Goal: Communication & Community: Ask a question

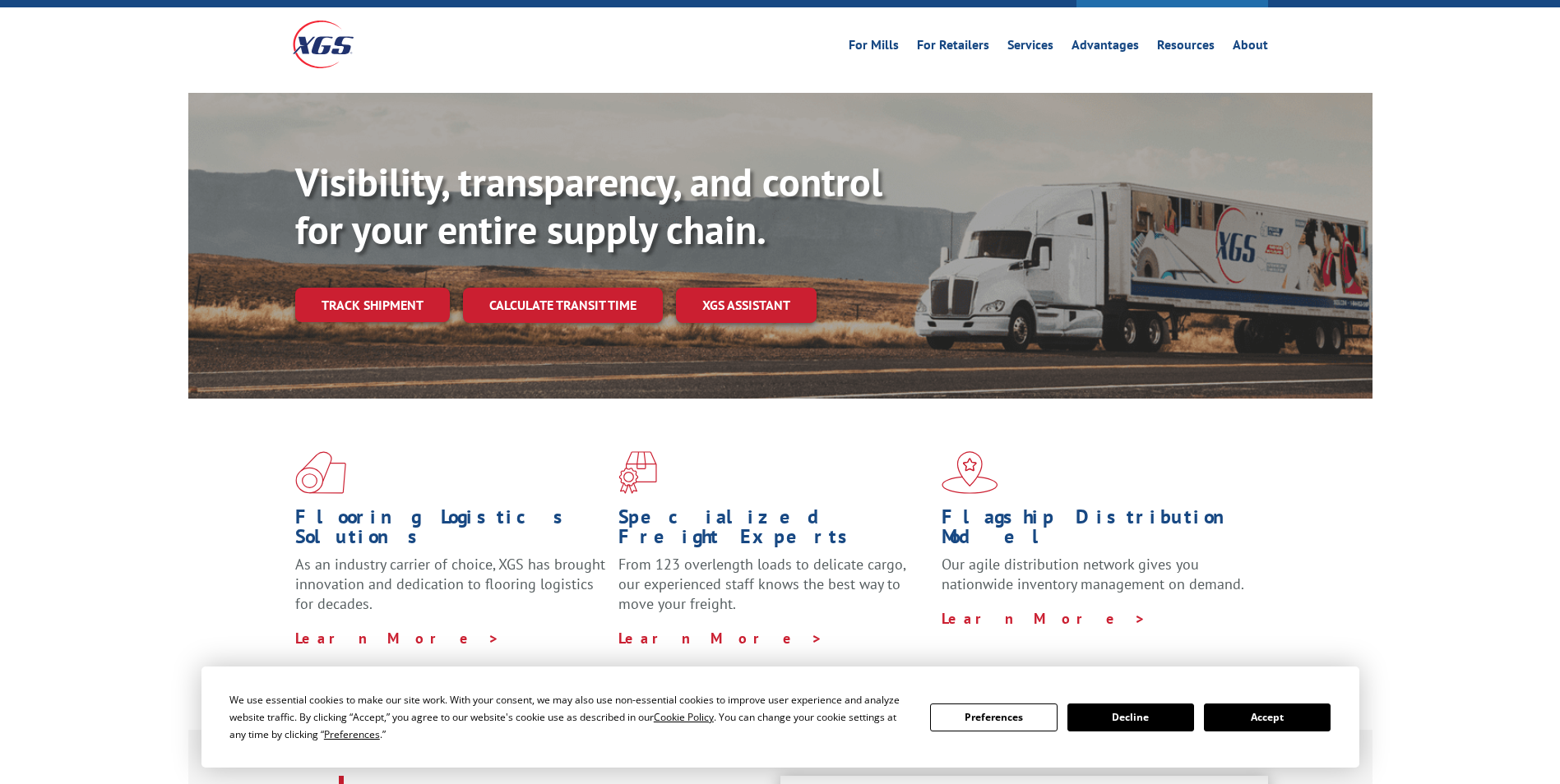
scroll to position [83, 0]
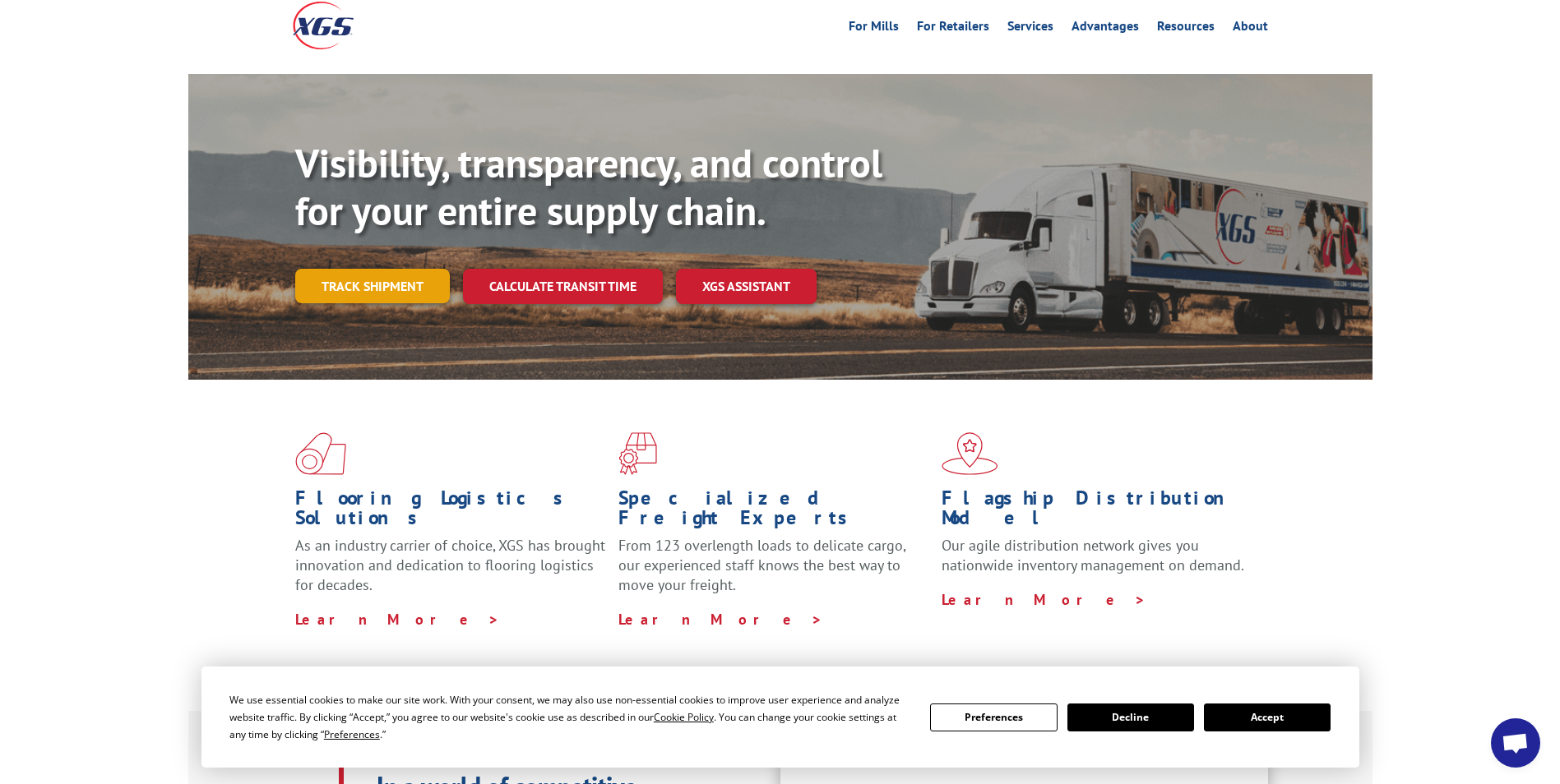
click at [379, 269] on link "Track shipment" at bounding box center [372, 286] width 154 height 35
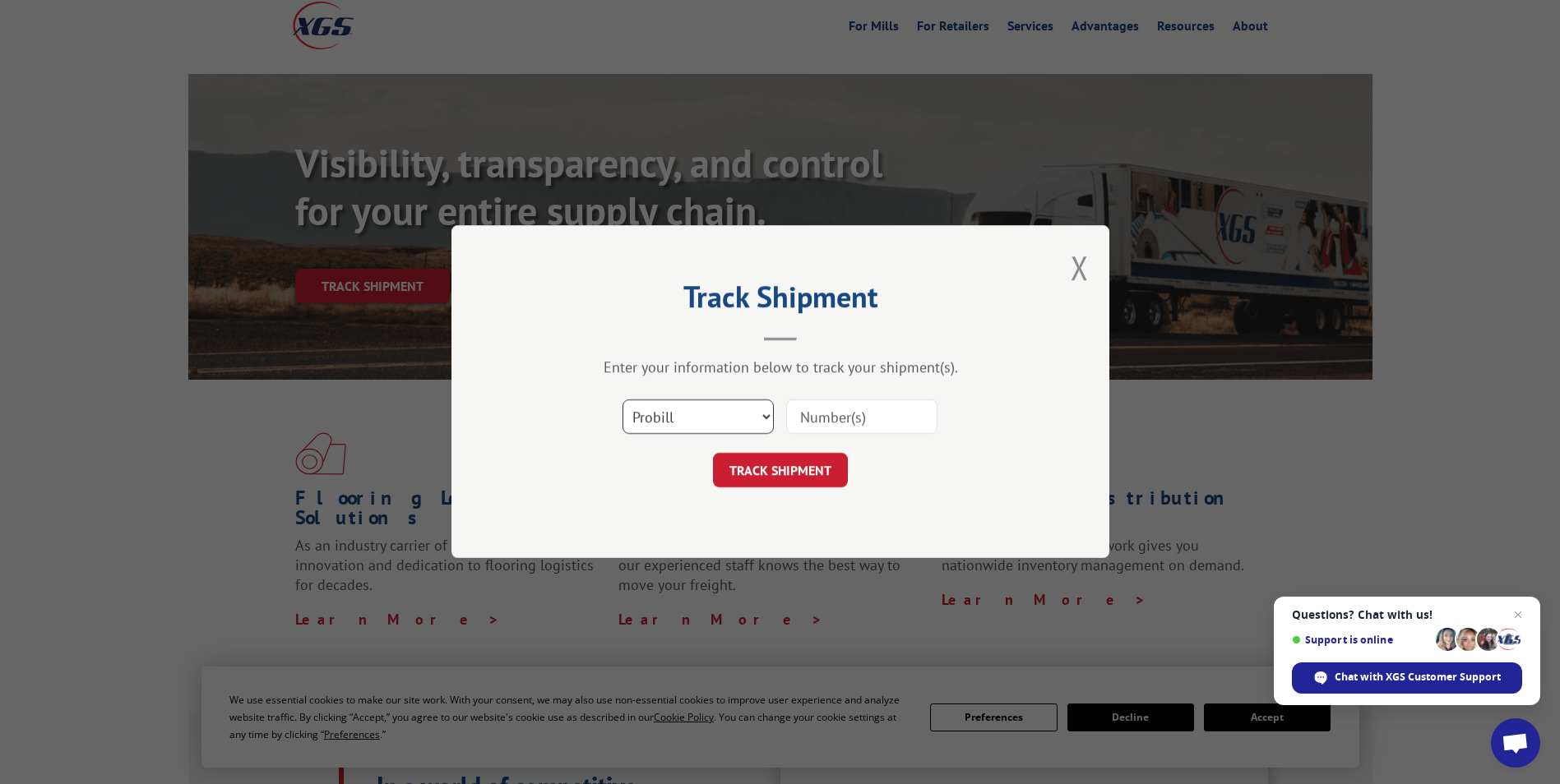
click at [761, 411] on select "Select category... Probill BOL PO" at bounding box center [697, 417] width 151 height 35
select select "po"
click at [622, 400] on select "Select category... Probill BOL PO" at bounding box center [697, 417] width 151 height 35
click at [824, 421] on input at bounding box center [861, 417] width 151 height 35
type input "801146"
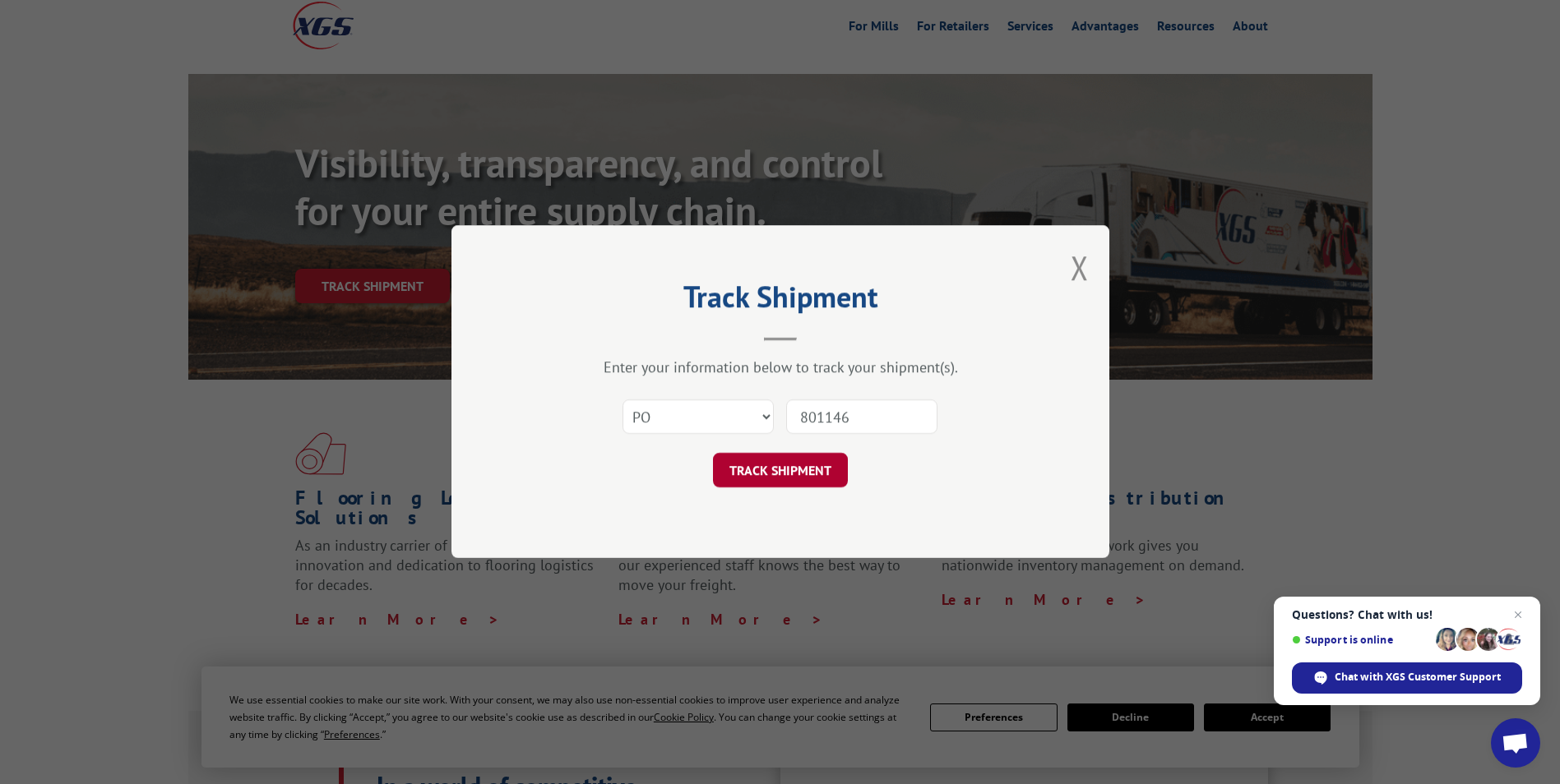
click at [803, 468] on button "TRACK SHIPMENT" at bounding box center [781, 470] width 135 height 35
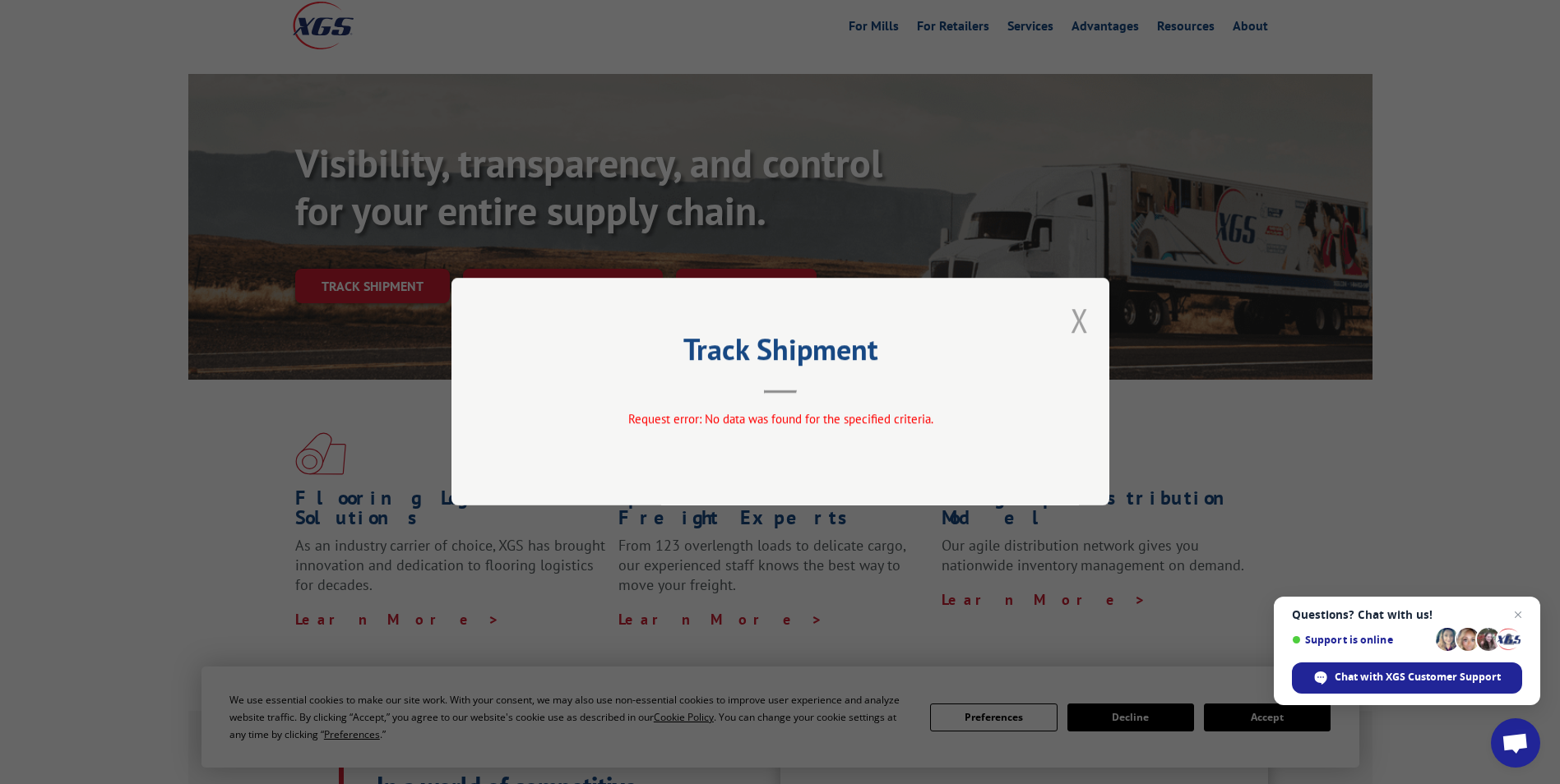
click at [1073, 322] on button "Close modal" at bounding box center [1079, 320] width 18 height 44
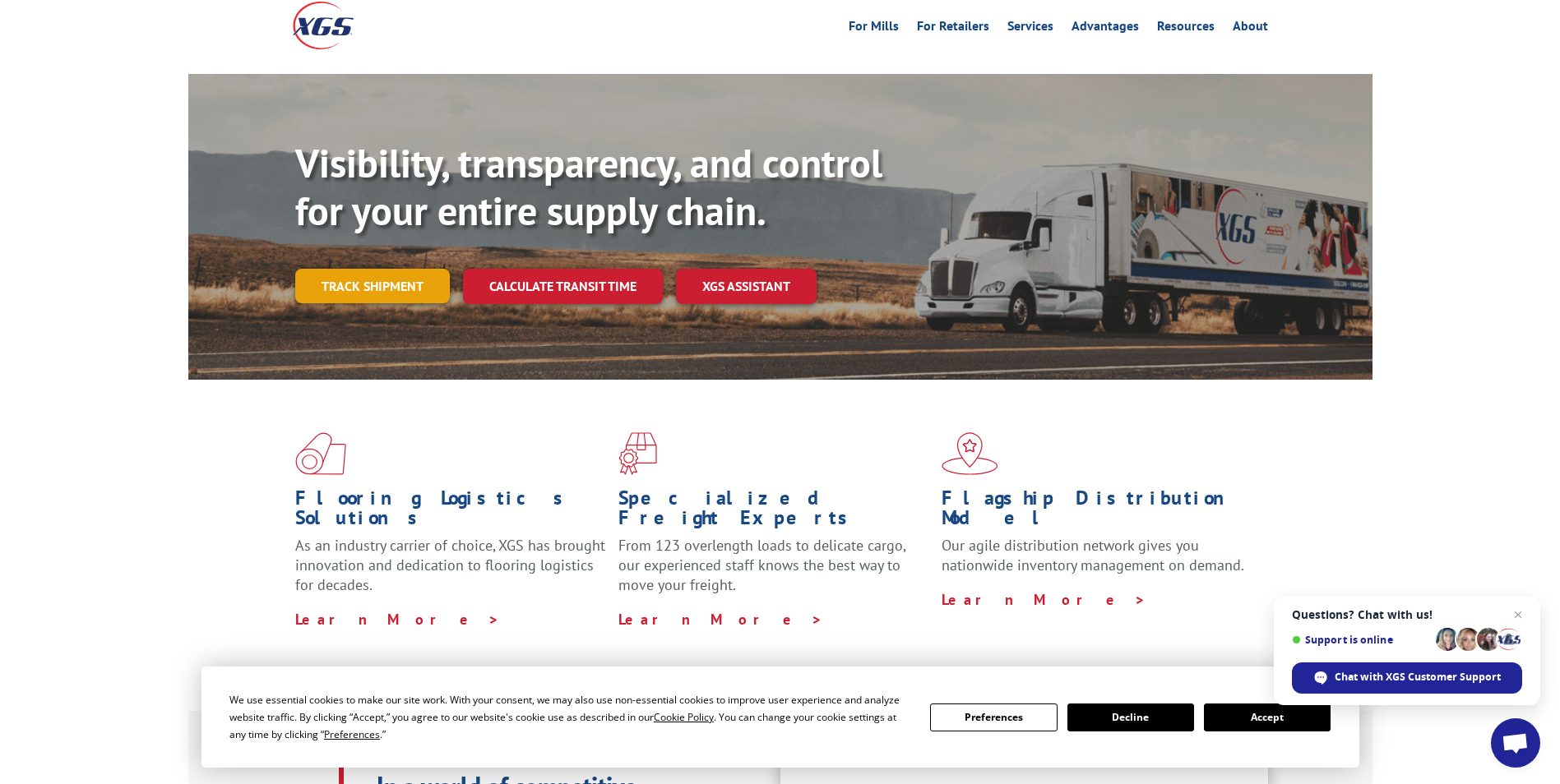
click at [401, 269] on link "Track shipment" at bounding box center [372, 286] width 154 height 35
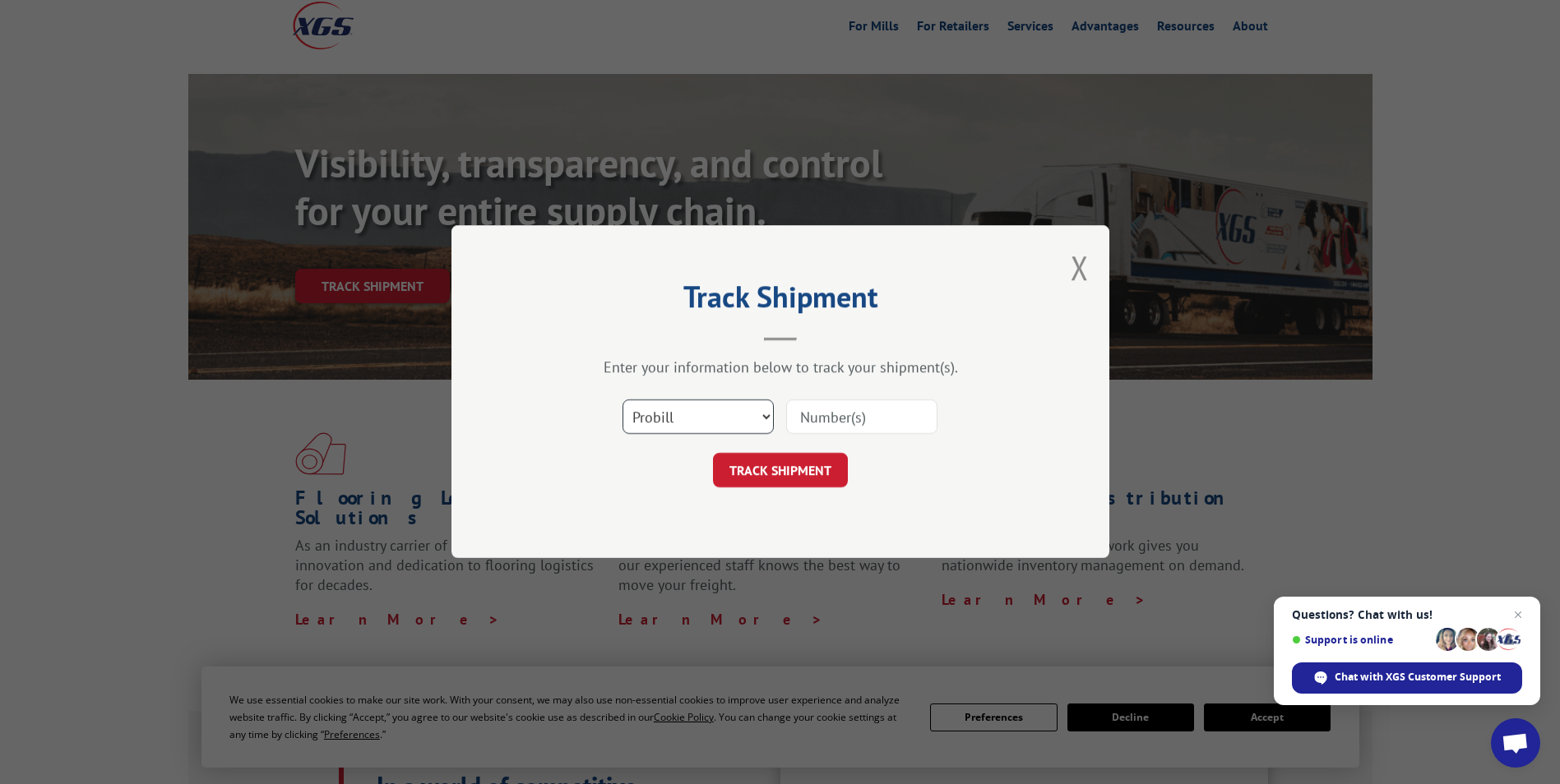
click at [703, 422] on select "Select category... Probill BOL PO" at bounding box center [697, 417] width 151 height 35
select select "po"
click at [622, 400] on select "Select category... Probill BOL PO" at bounding box center [697, 417] width 151 height 35
click at [829, 408] on input at bounding box center [861, 417] width 151 height 35
type input "801146"
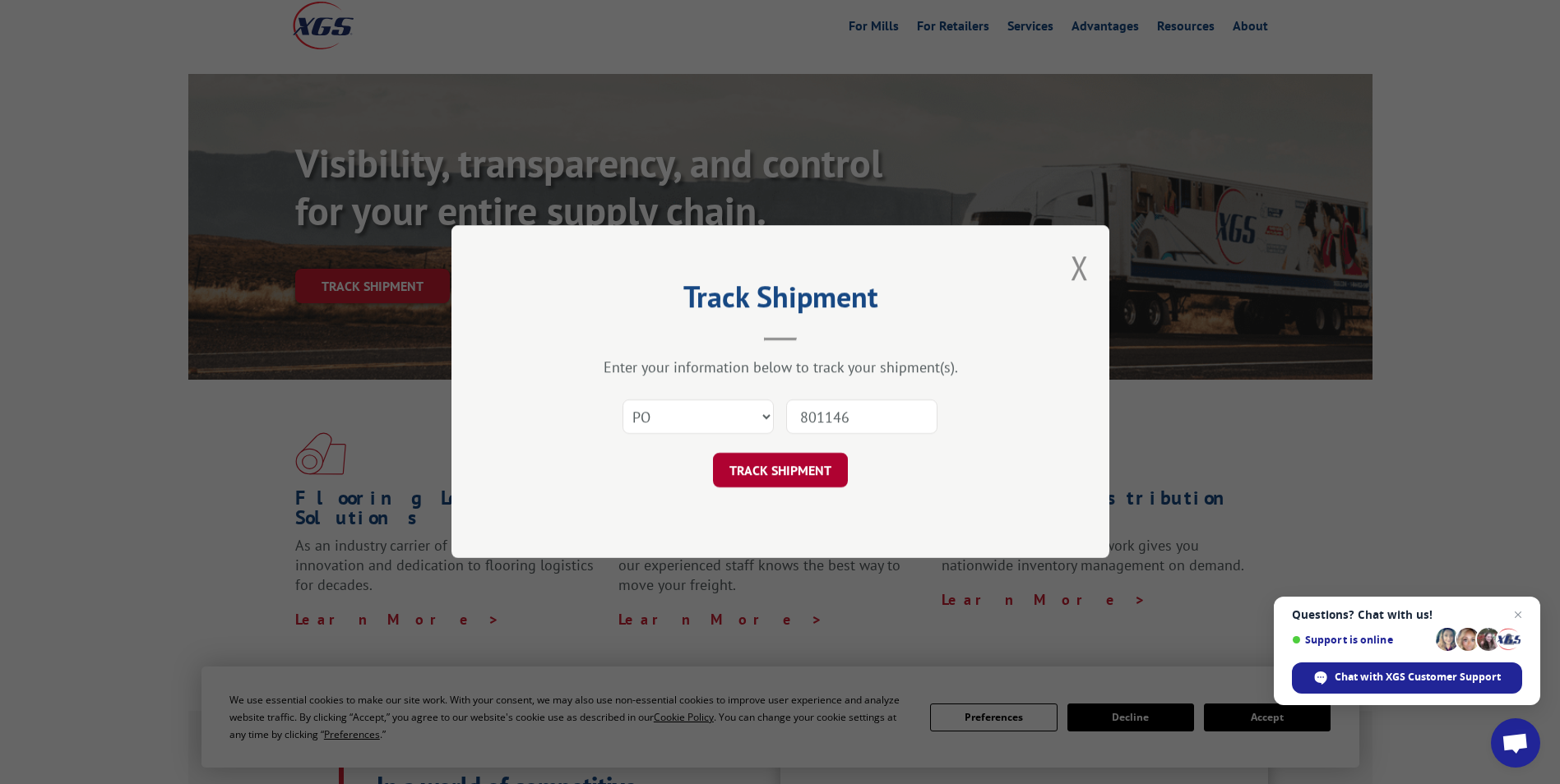
click at [806, 468] on button "TRACK SHIPMENT" at bounding box center [781, 470] width 135 height 35
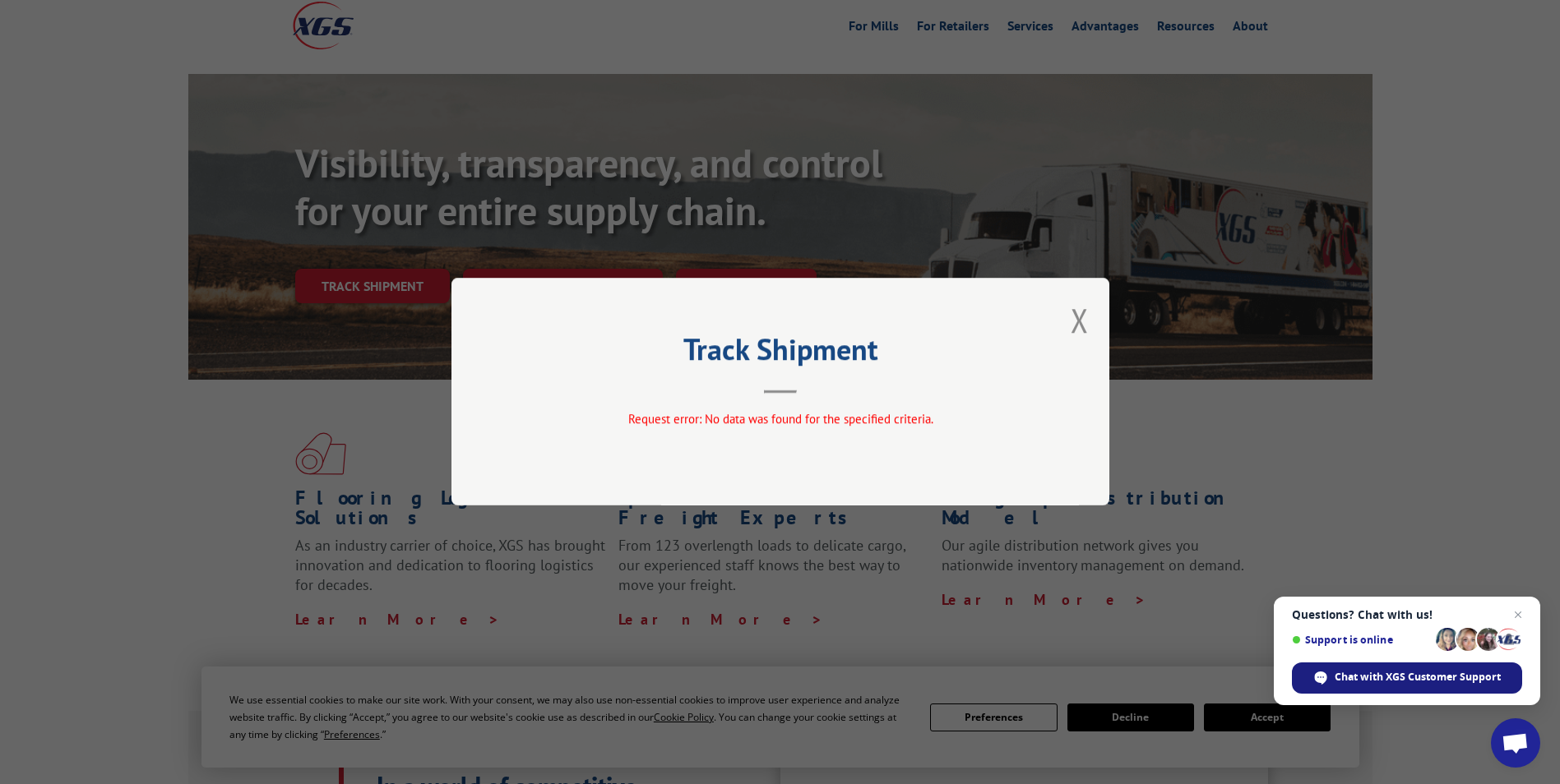
click at [1402, 679] on span "Chat with XGS Customer Support" at bounding box center [1417, 678] width 166 height 15
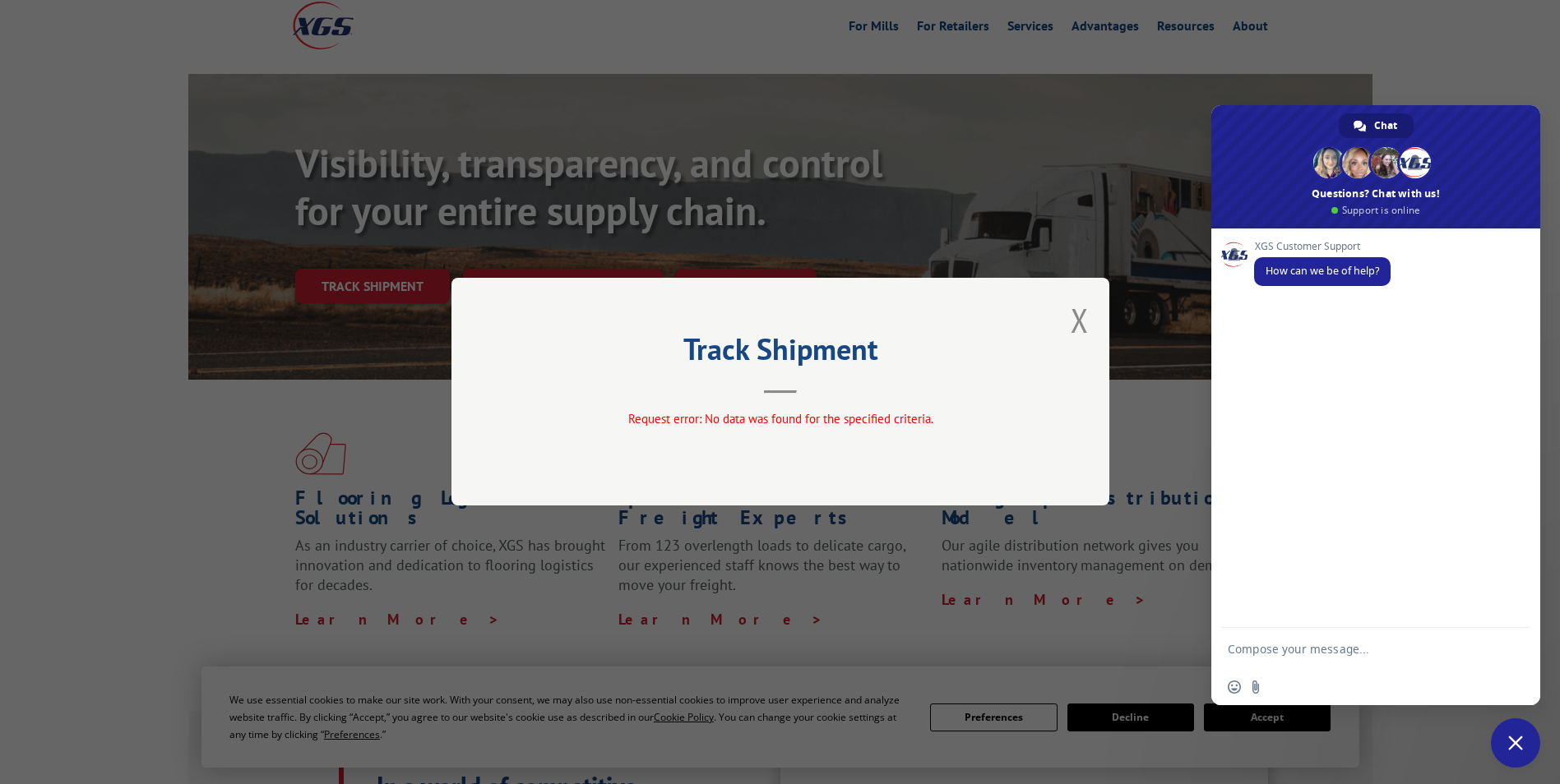
click at [1322, 644] on textarea "Compose your message..." at bounding box center [1359, 648] width 263 height 41
type textarea "good morning this is [PERSON_NAME] from [PERSON_NAME] looking for eta on Po 801…"
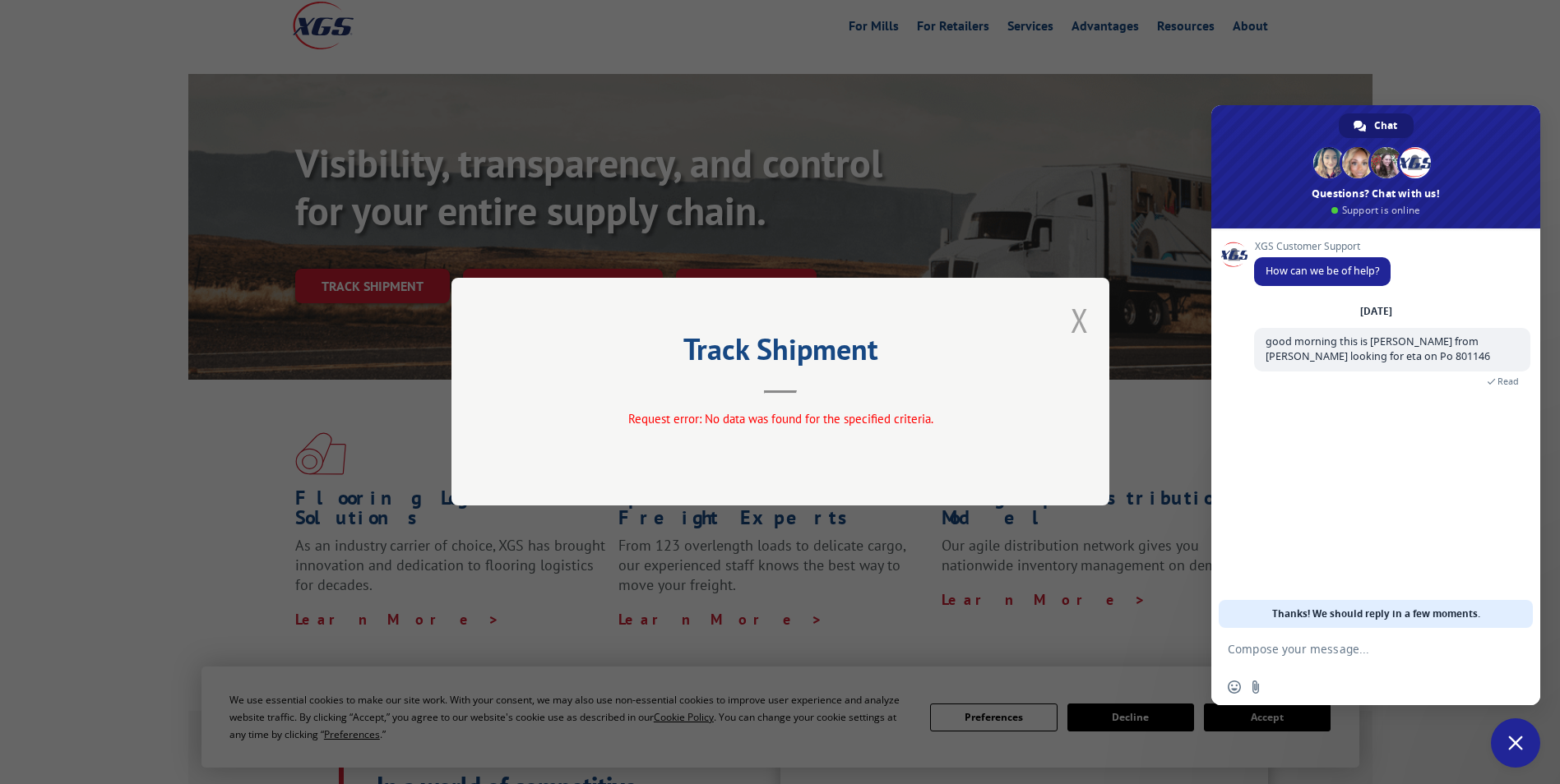
click at [1082, 313] on button "Close modal" at bounding box center [1079, 320] width 18 height 44
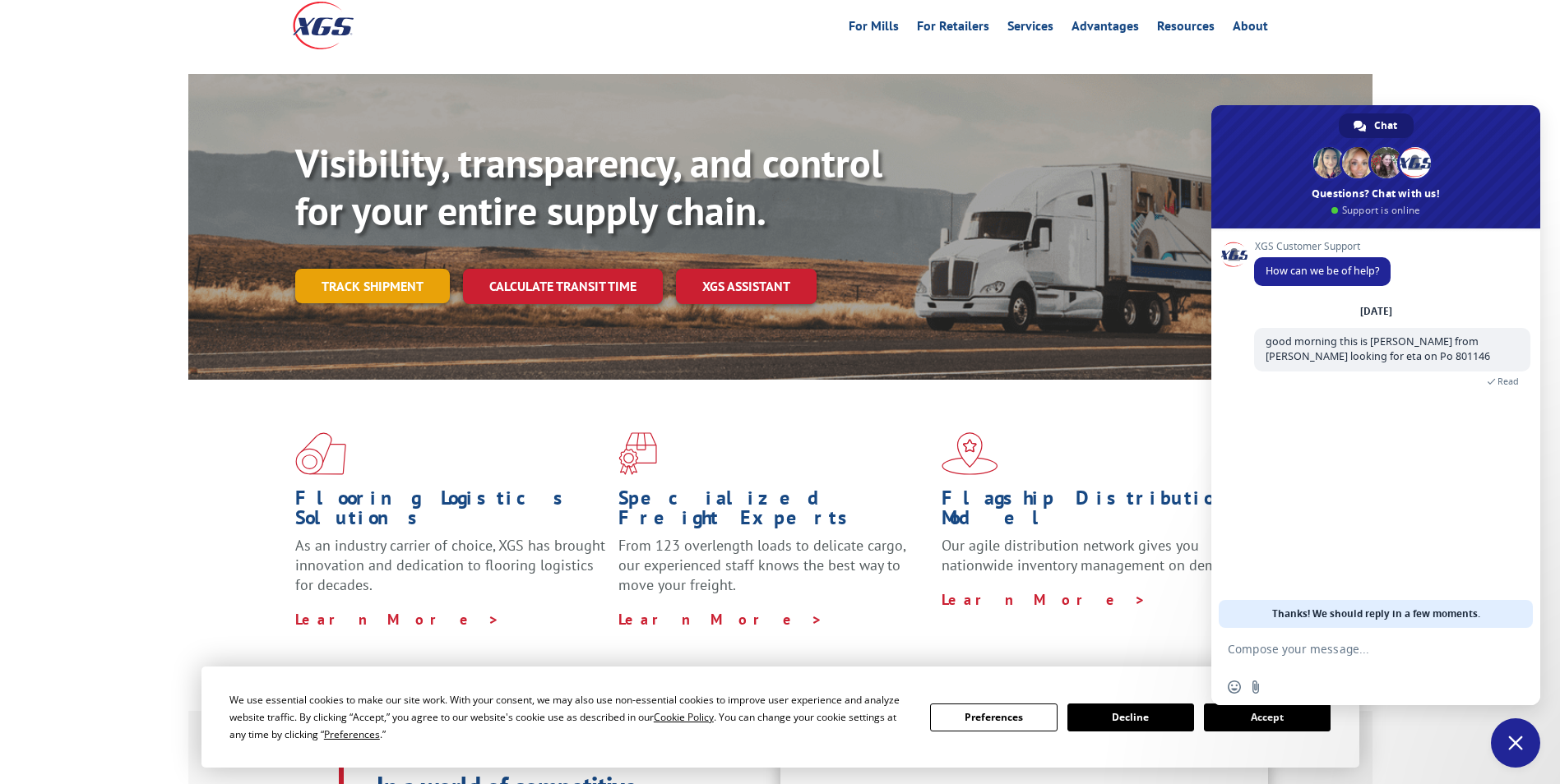
click at [372, 269] on link "Track shipment" at bounding box center [372, 286] width 154 height 35
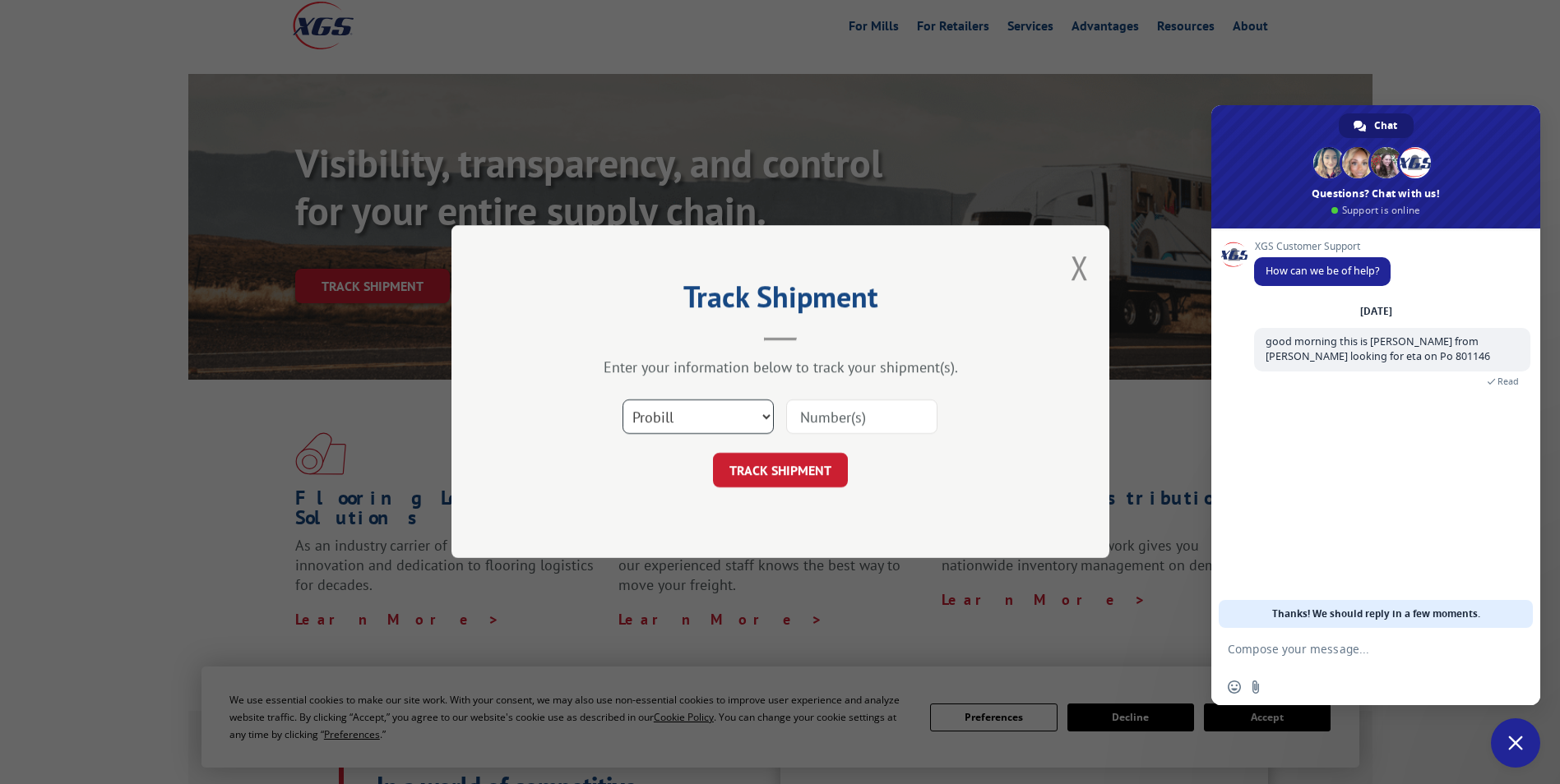
click at [746, 419] on select "Select category... Probill BOL PO" at bounding box center [697, 417] width 151 height 35
select select "po"
click at [622, 400] on select "Select category... Probill BOL PO" at bounding box center [697, 417] width 151 height 35
click at [849, 418] on input at bounding box center [861, 417] width 151 height 35
type input "801146"
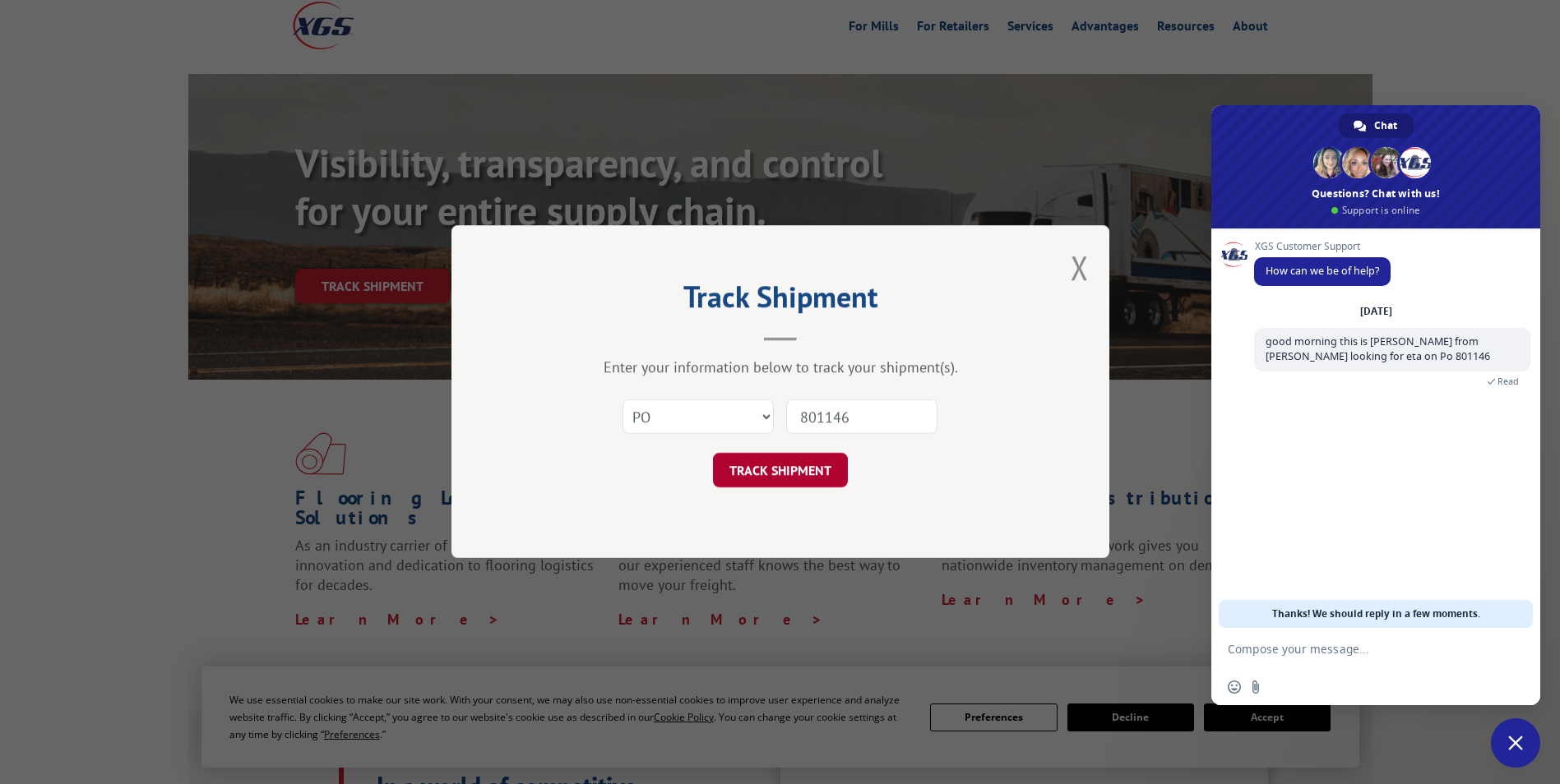
click at [812, 474] on button "TRACK SHIPMENT" at bounding box center [781, 470] width 135 height 35
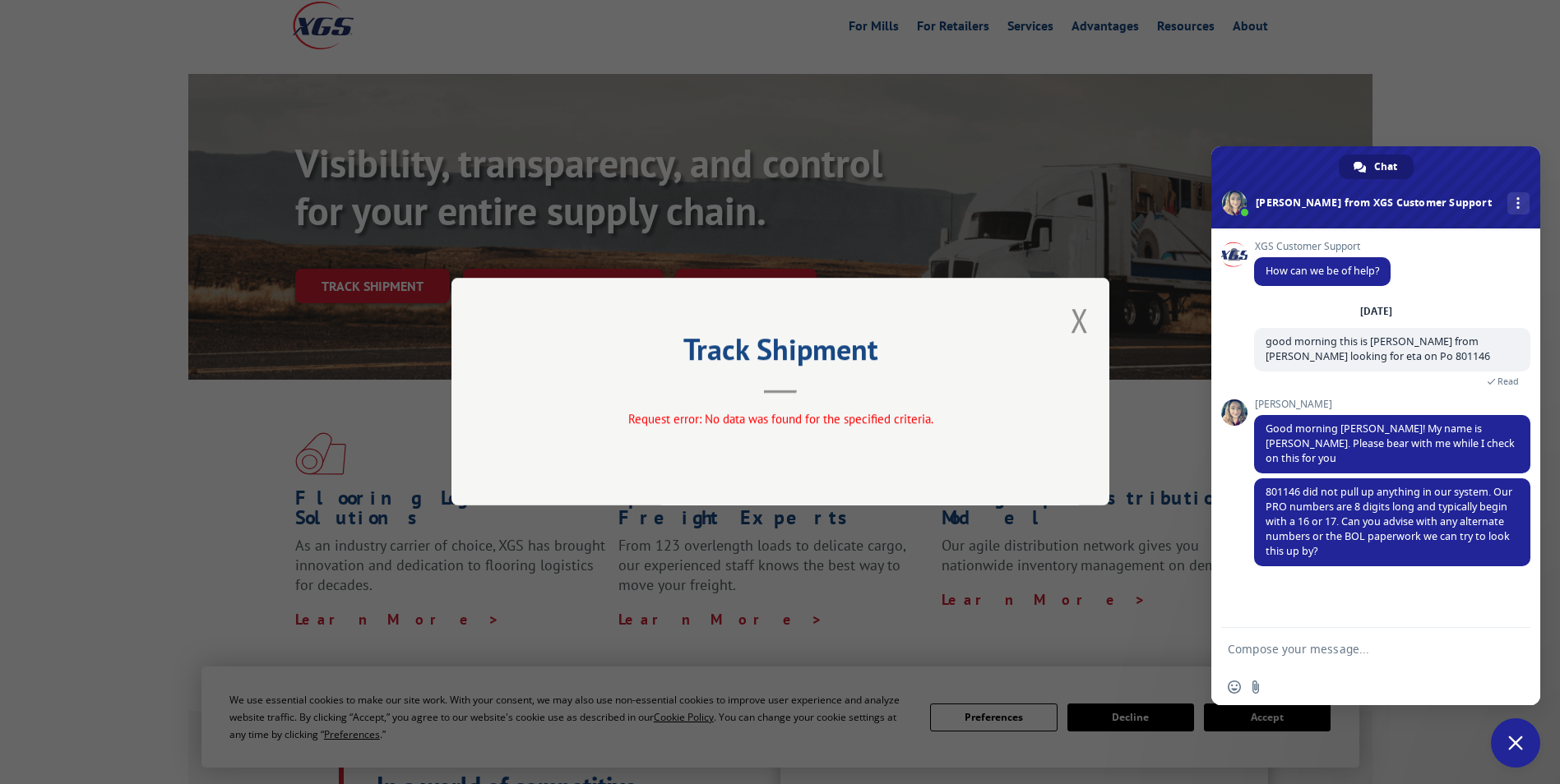
click at [1345, 646] on textarea "Compose your message..." at bounding box center [1359, 648] width 263 height 41
type textarea "ok thank you ill ask my sale rep to reach out i do not have BoL # thank you"
click at [1504, 625] on span "Send" at bounding box center [1511, 620] width 27 height 27
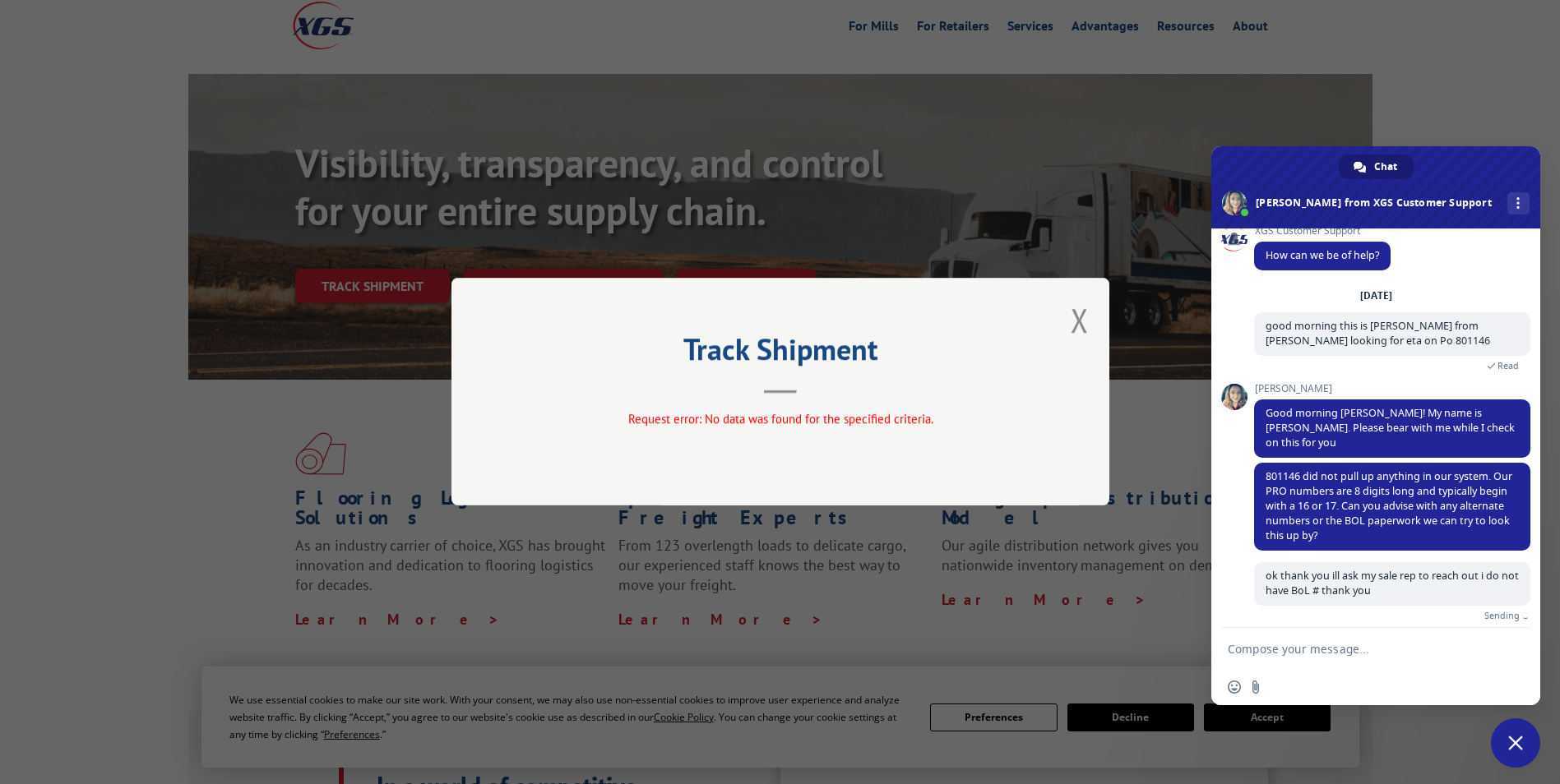
scroll to position [0, 0]
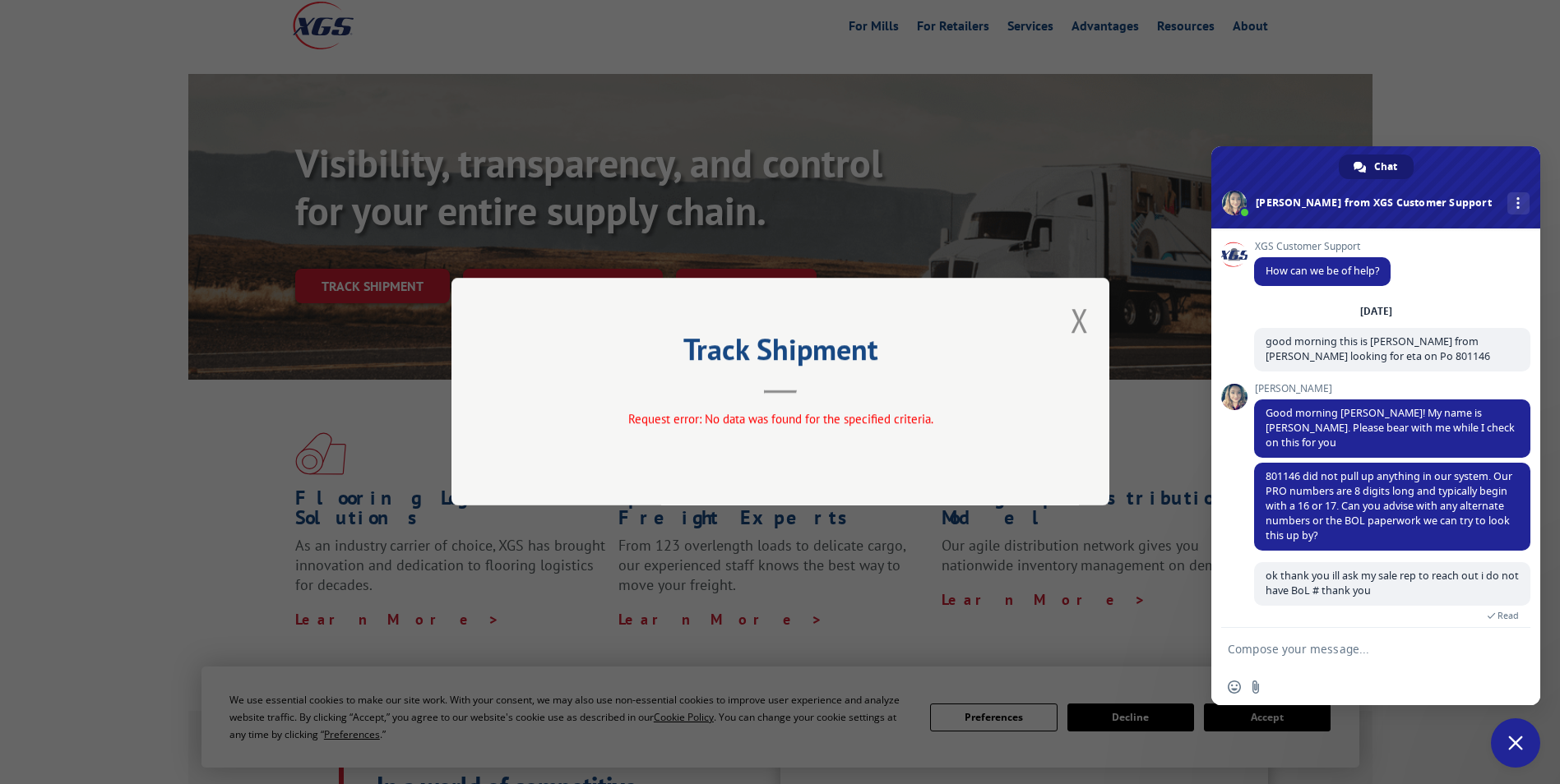
click at [1290, 664] on textarea "Compose your message..." at bounding box center [1359, 648] width 263 height 41
type textarea "Pro * correction"
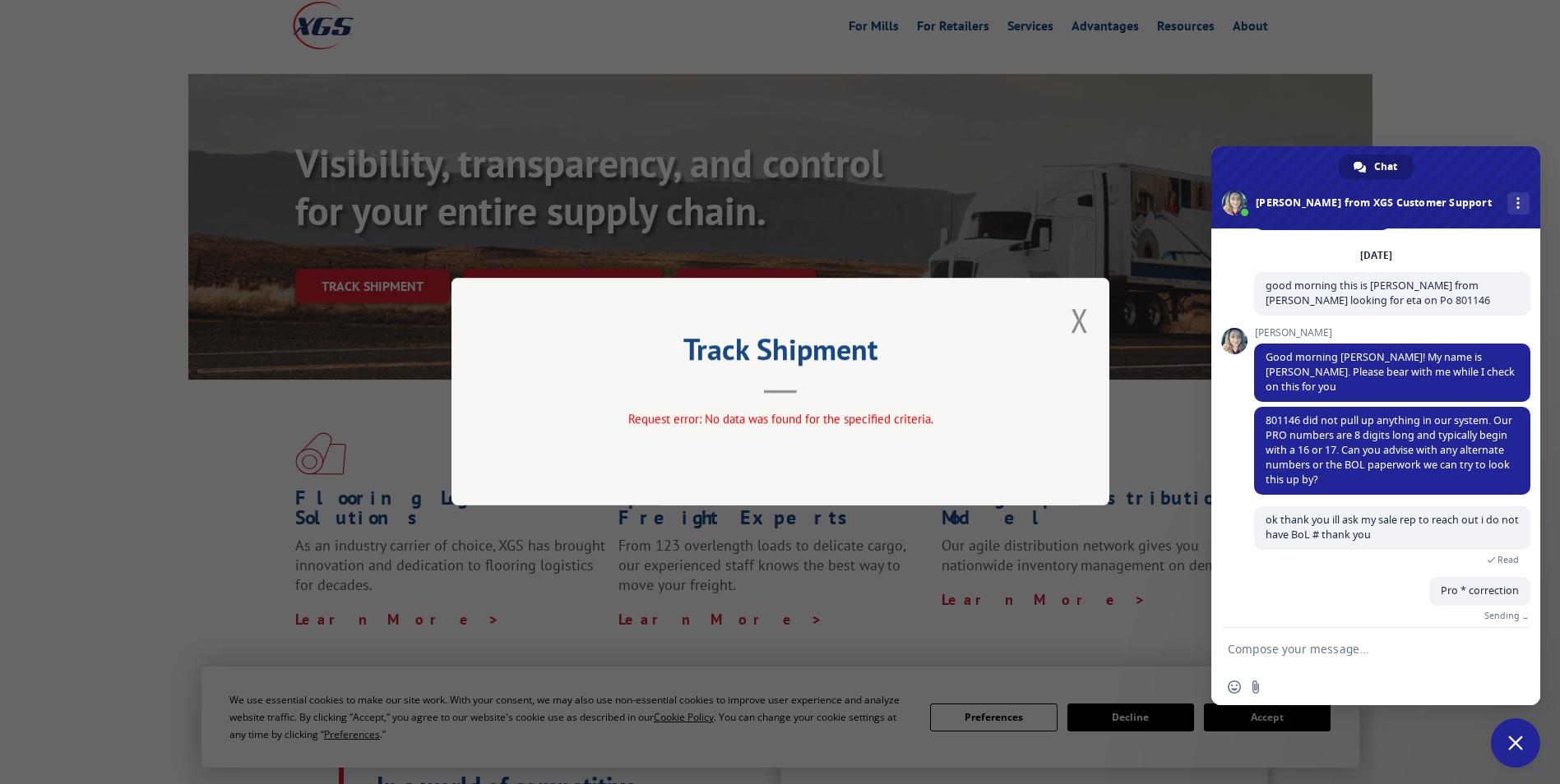
scroll to position [30, 0]
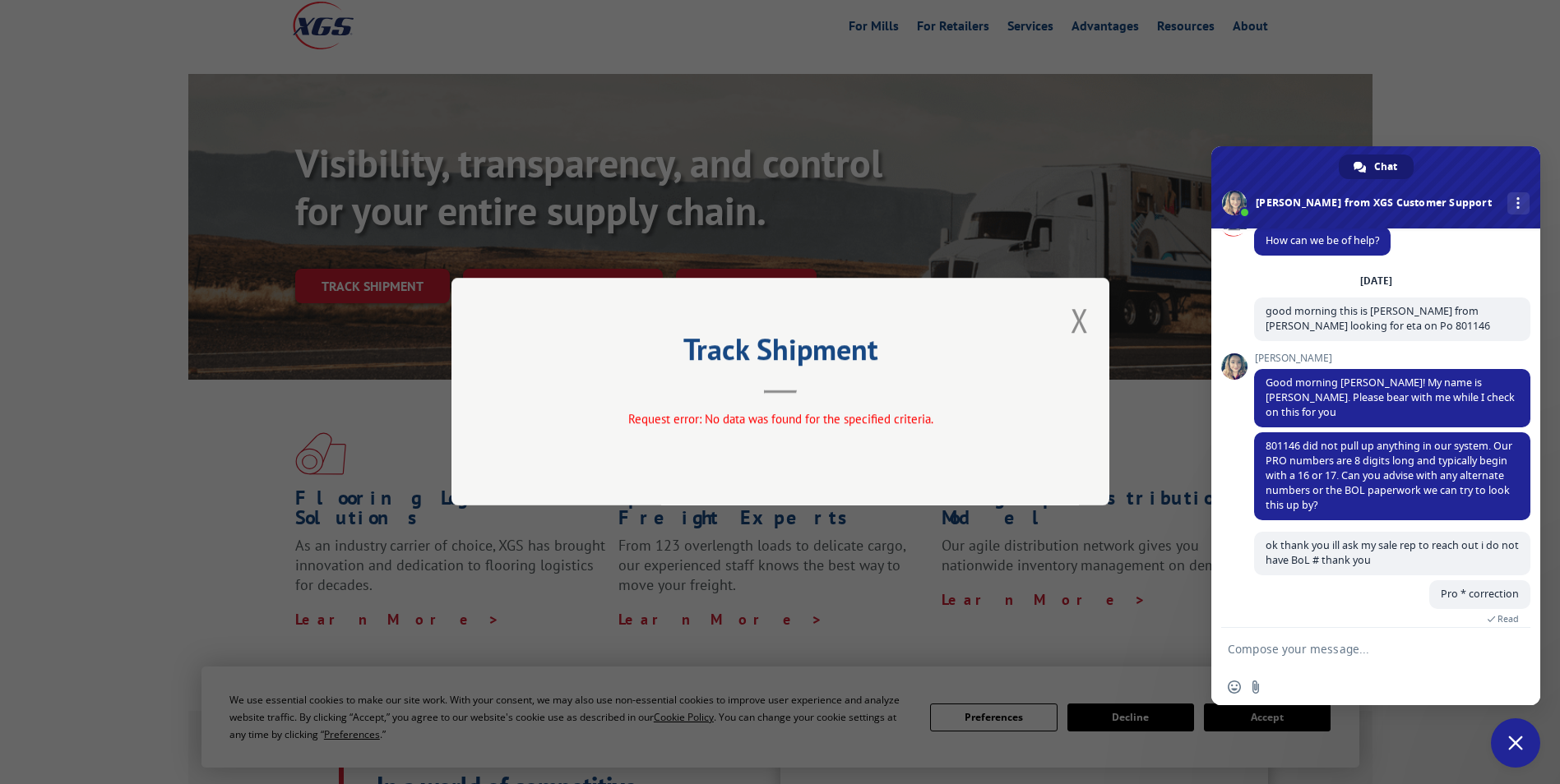
click at [1344, 633] on textarea "Compose your message..." at bounding box center [1359, 648] width 263 height 41
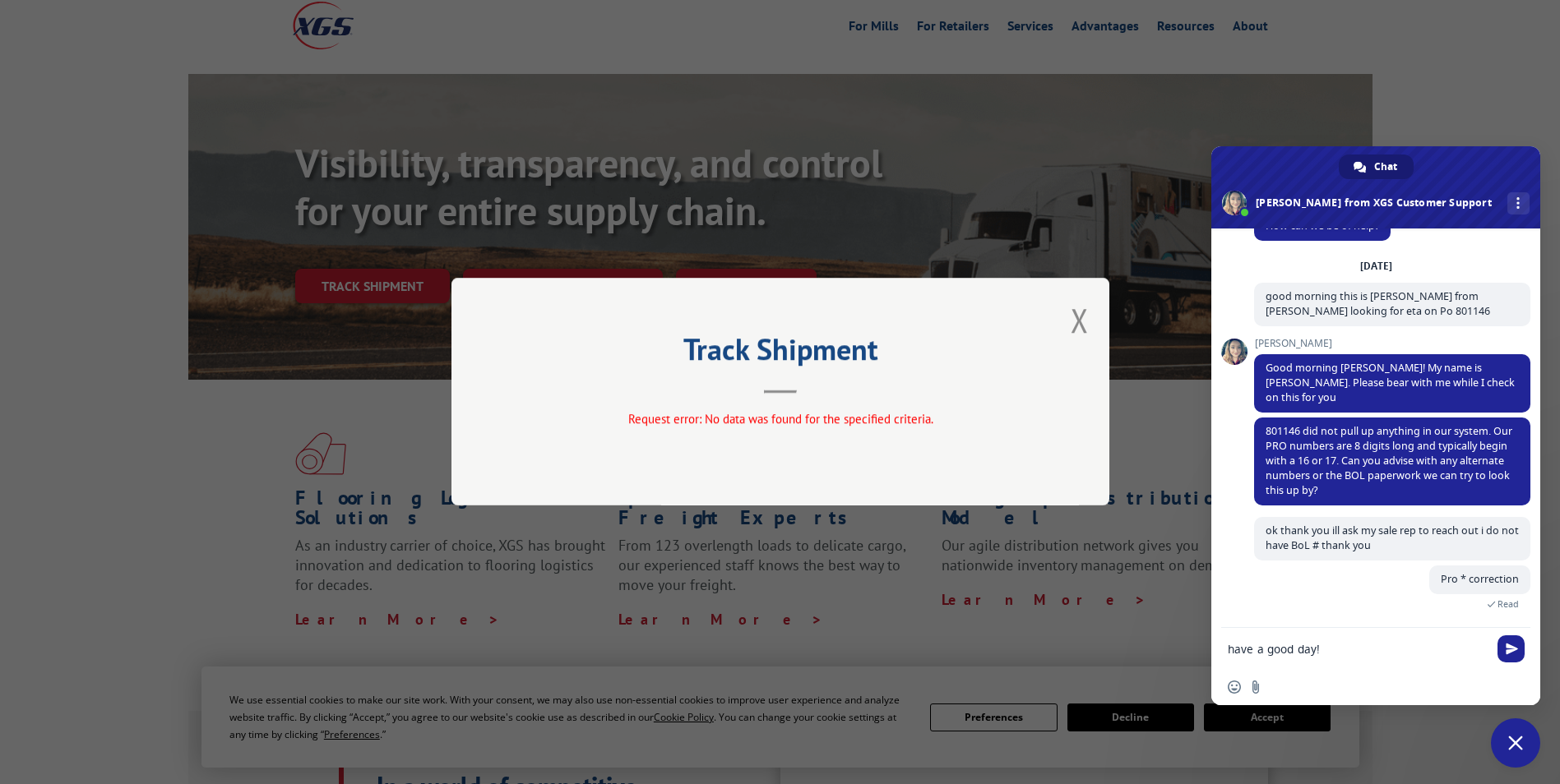
scroll to position [102, 0]
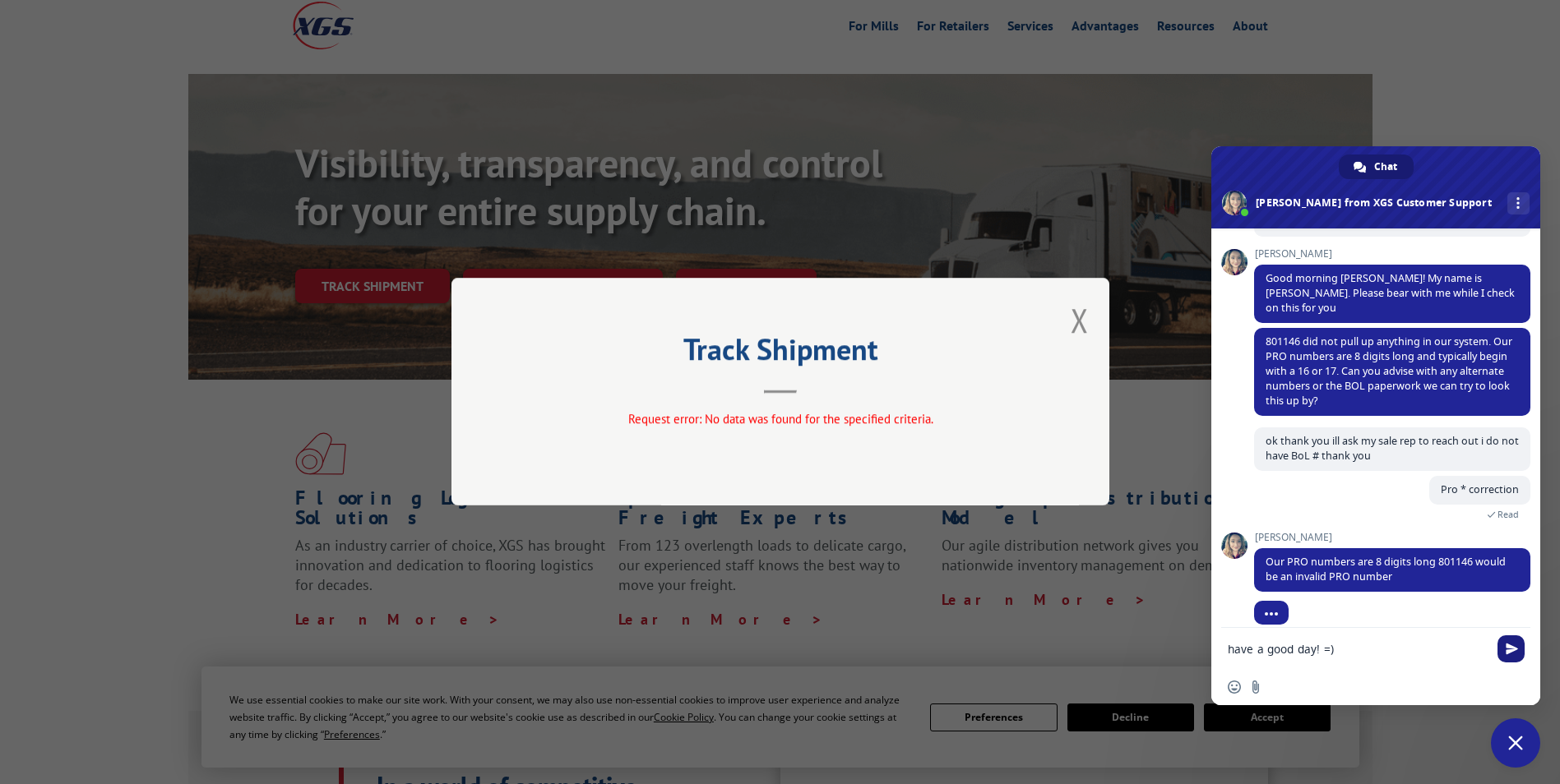
type textarea "have a good day! =)"
click at [1516, 655] on span "Send" at bounding box center [1511, 649] width 27 height 27
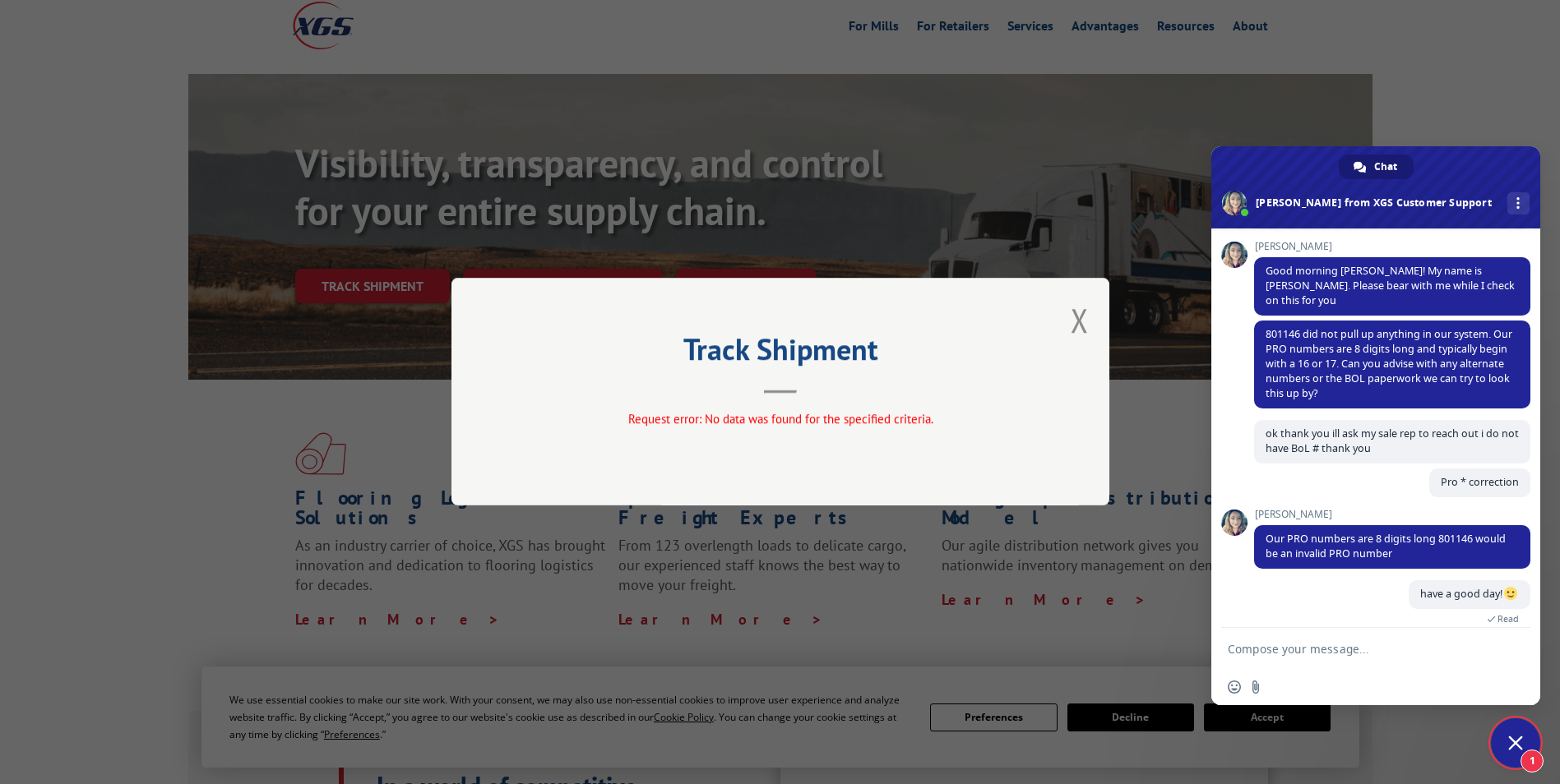
scroll to position [273, 0]
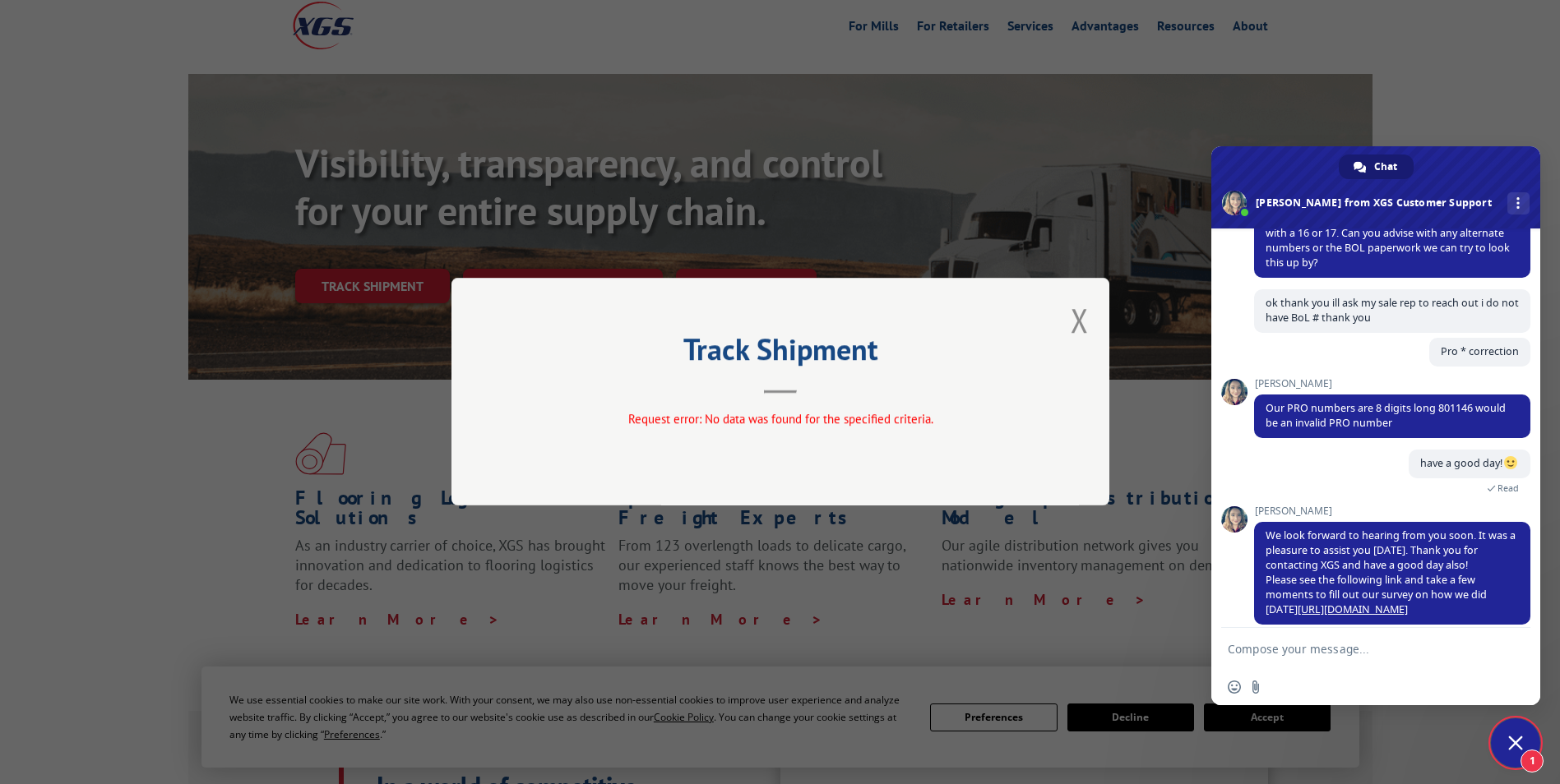
click at [1519, 743] on span "Close chat" at bounding box center [1516, 744] width 15 height 15
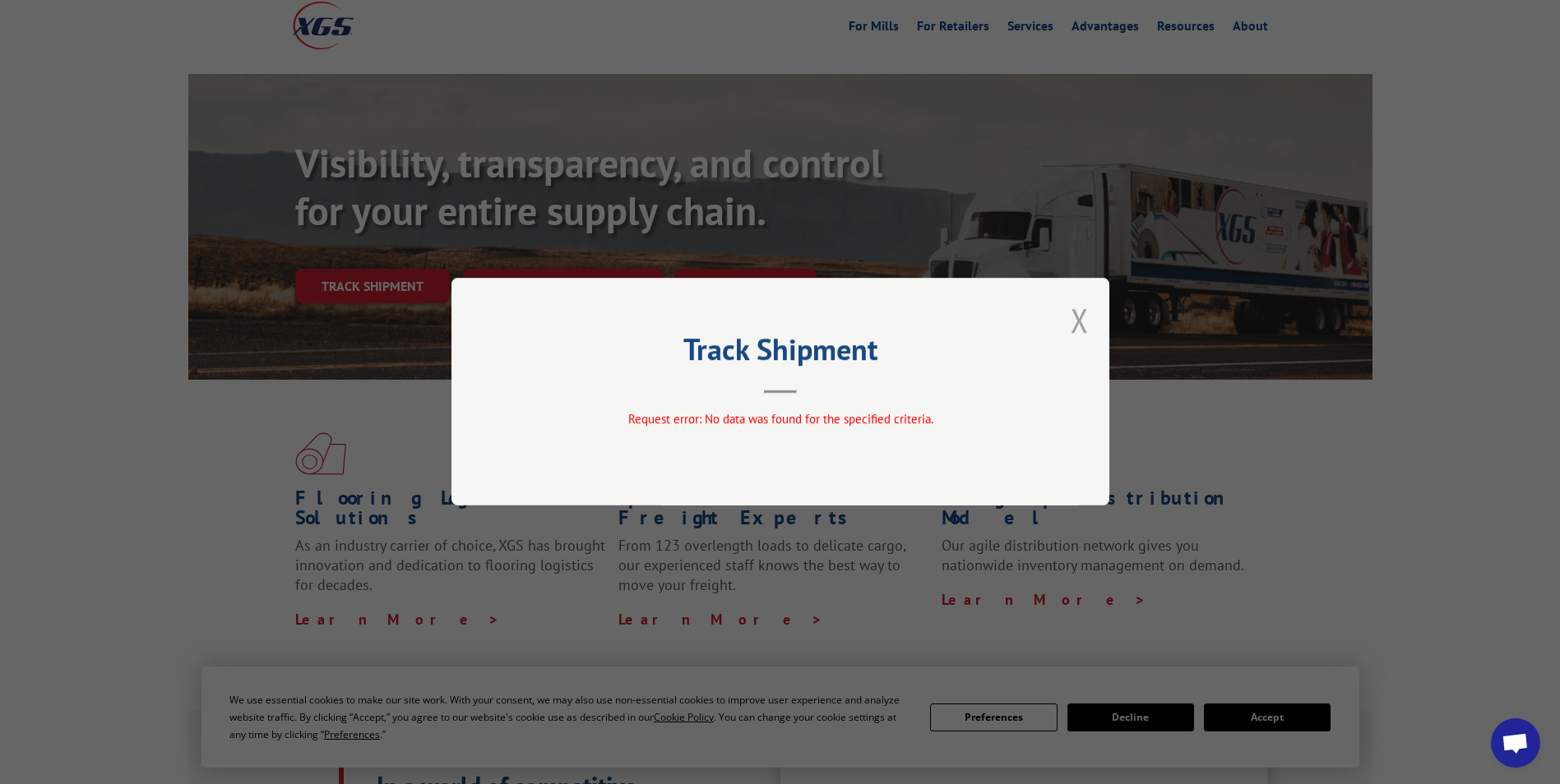
click at [1088, 318] on button "Close modal" at bounding box center [1079, 320] width 18 height 44
